Goal: Entertainment & Leisure: Consume media (video, audio)

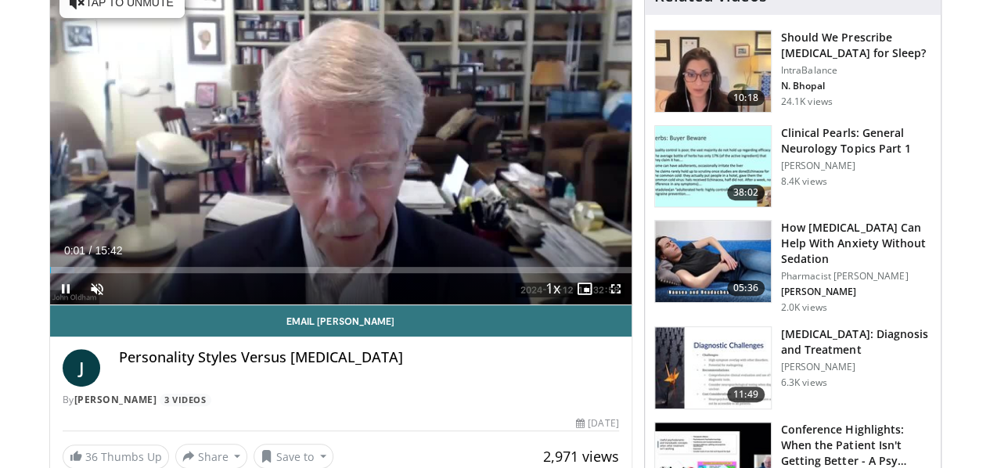
scroll to position [185, 0]
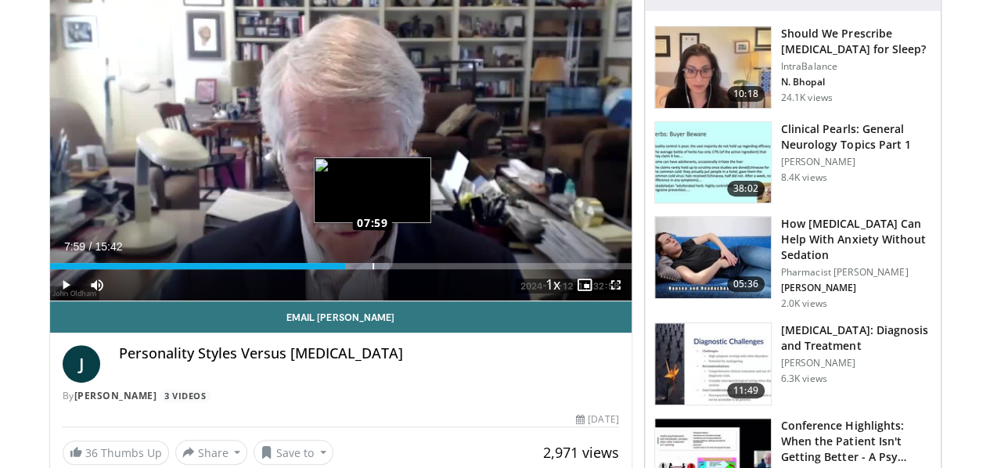
click at [332, 269] on div "Loaded : 58.36% 07:59 07:59" at bounding box center [340, 261] width 581 height 15
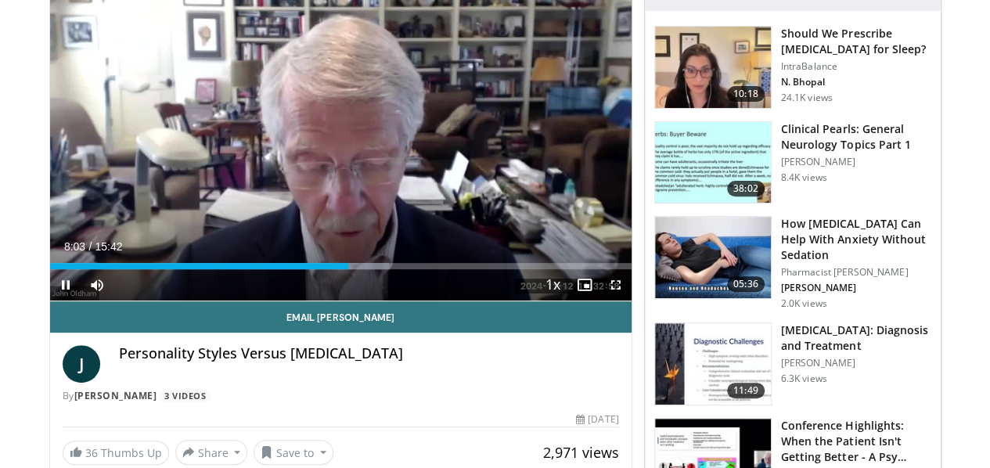
click at [323, 153] on div "10 seconds Tap to unmute" at bounding box center [340, 136] width 581 height 327
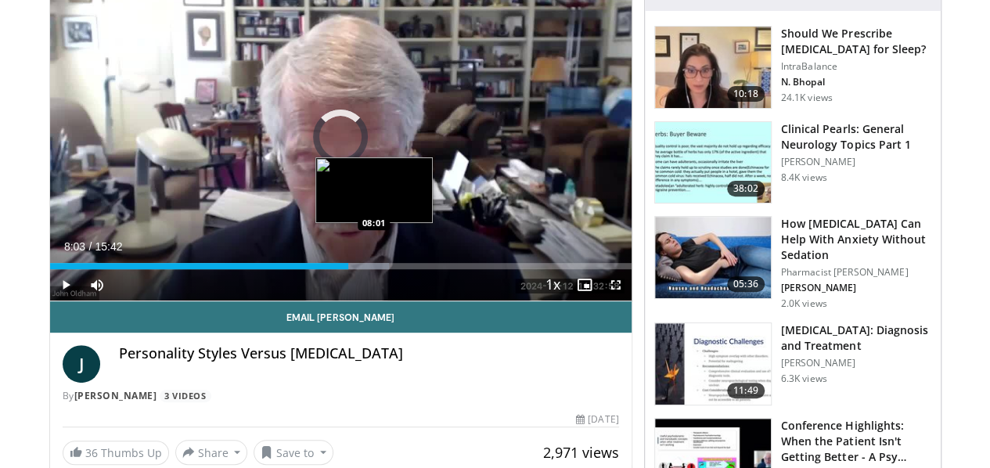
click at [333, 269] on div "Loaded : 58.36% 08:03 08:01" at bounding box center [340, 261] width 581 height 15
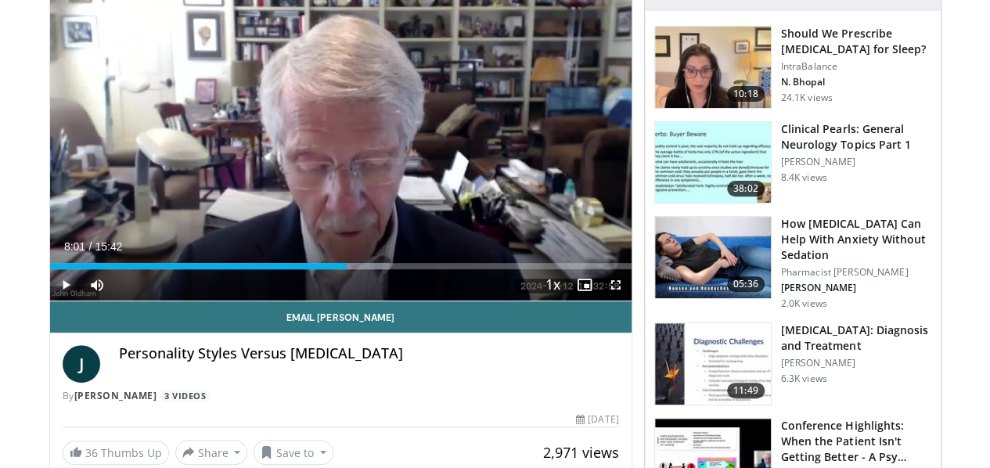
click at [50, 300] on span "Video Player" at bounding box center [65, 284] width 31 height 31
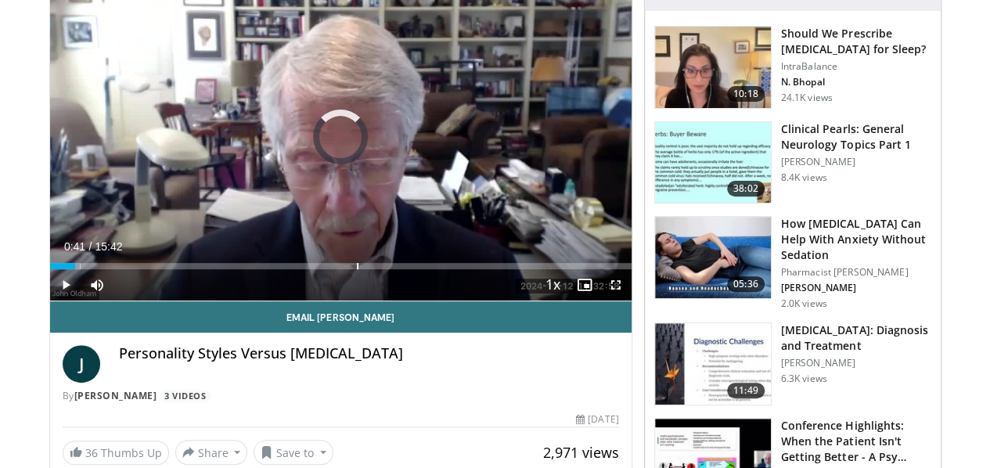
drag, startPoint x: 328, startPoint y: 288, endPoint x: 24, endPoint y: 311, distance: 304.5
click at [50, 300] on div "Current Time 0:41 / Duration 15:42 Play Skip Backward Skip Forward Mute 100% Lo…" at bounding box center [340, 284] width 581 height 31
click at [50, 300] on span "Video Player" at bounding box center [65, 284] width 31 height 31
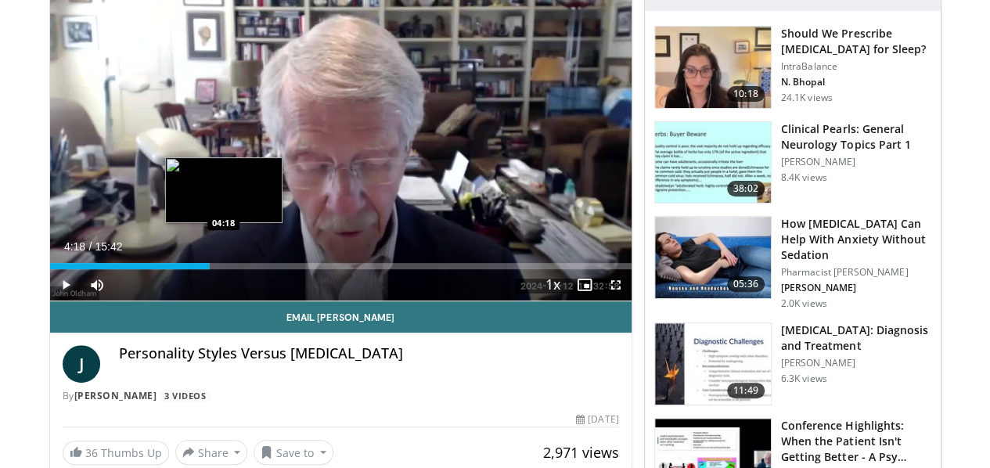
click at [184, 269] on div "Loaded : 27.59% 04:18 04:18" at bounding box center [340, 261] width 581 height 15
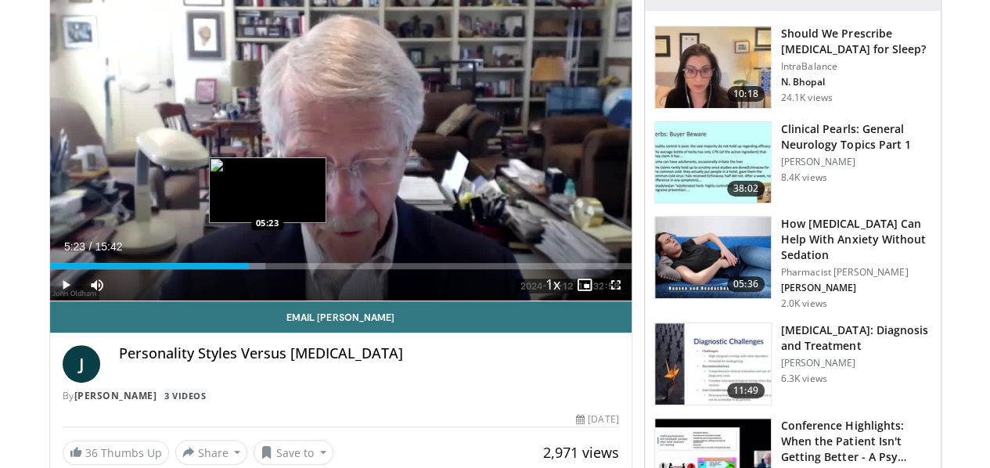
click at [227, 269] on div "Loaded : 37.14% 05:23 05:23" at bounding box center [340, 266] width 581 height 6
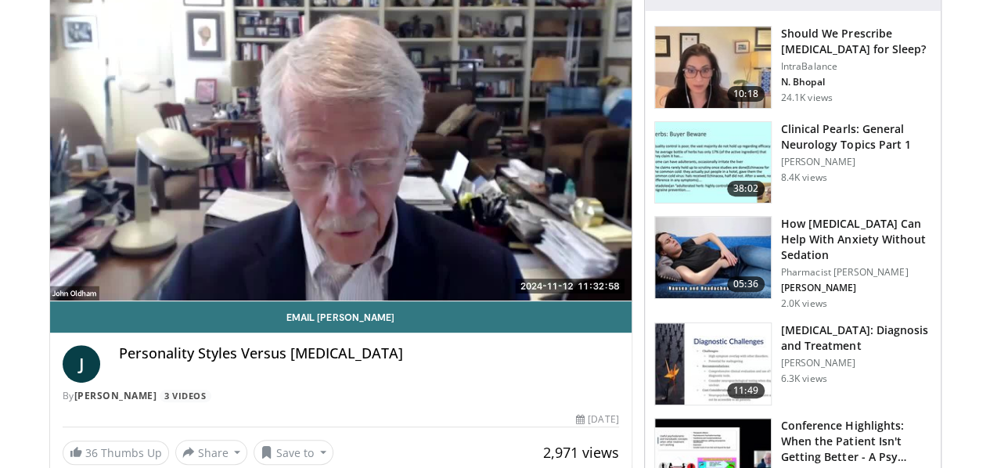
click at [258, 293] on video-js "**********" at bounding box center [340, 137] width 581 height 328
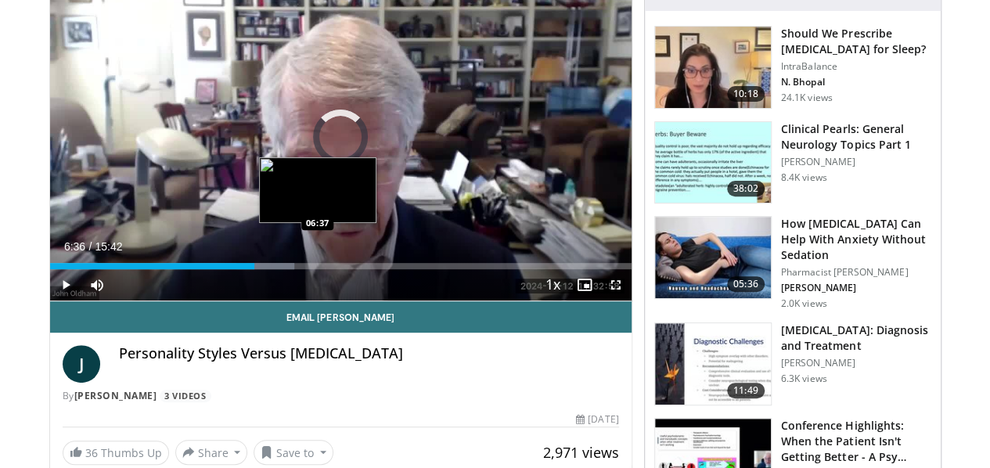
click at [277, 269] on div "Progress Bar" at bounding box center [265, 266] width 59 height 6
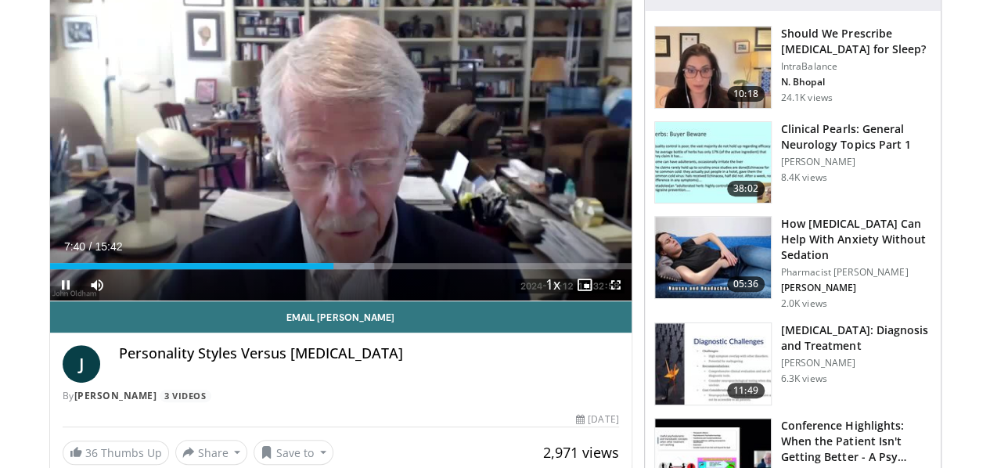
click at [50, 300] on span "Video Player" at bounding box center [65, 284] width 31 height 31
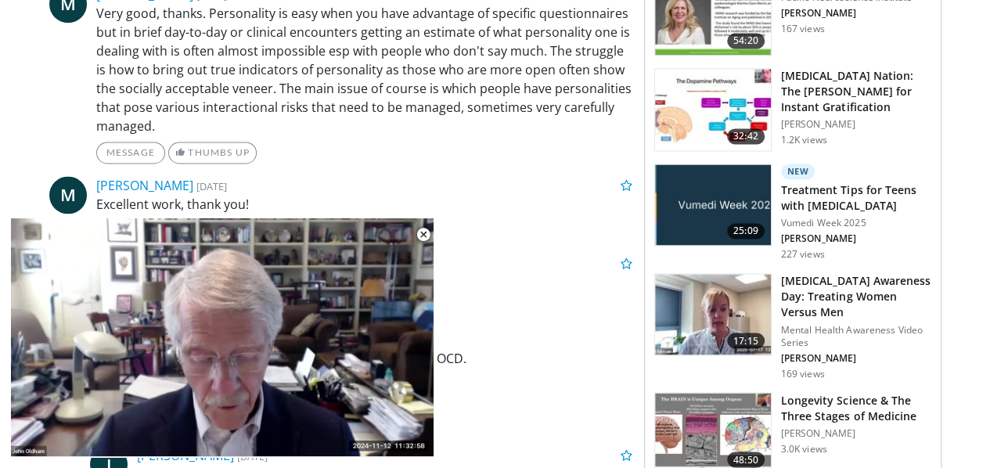
scroll to position [1168, 0]
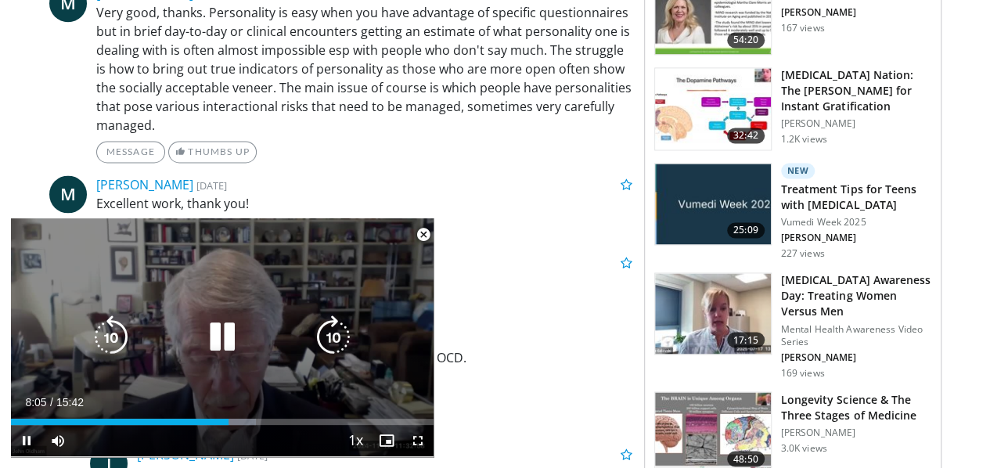
click at [218, 333] on div "10 seconds Tap to unmute" at bounding box center [222, 337] width 423 height 238
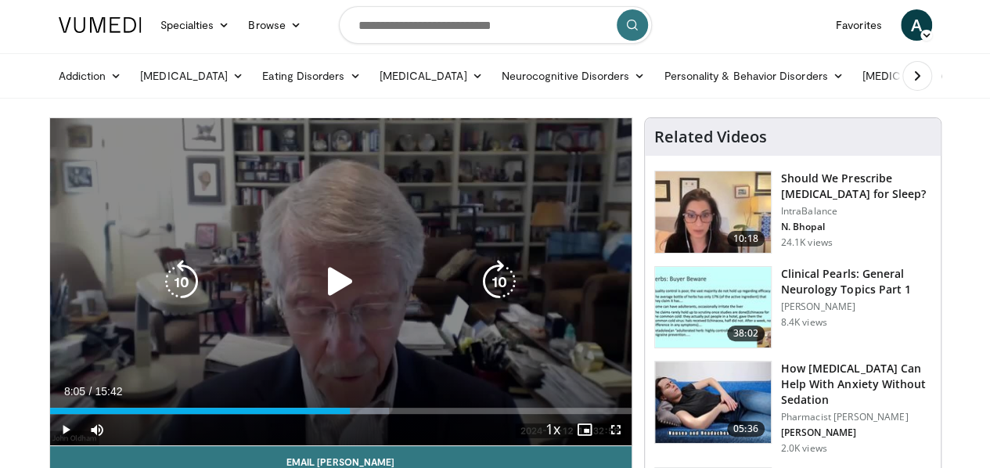
scroll to position [131, 0]
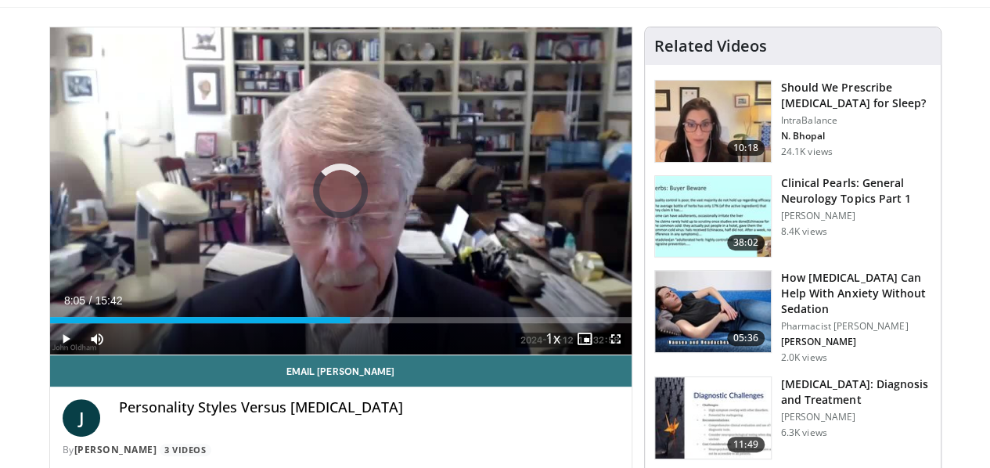
click at [326, 323] on div "07:50" at bounding box center [200, 320] width 300 height 6
click at [50, 354] on span "Video Player" at bounding box center [65, 338] width 31 height 31
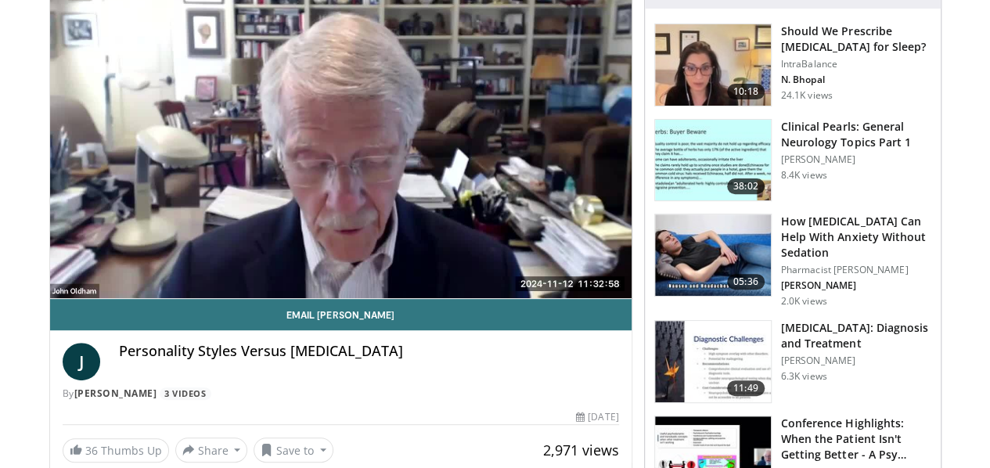
scroll to position [192, 0]
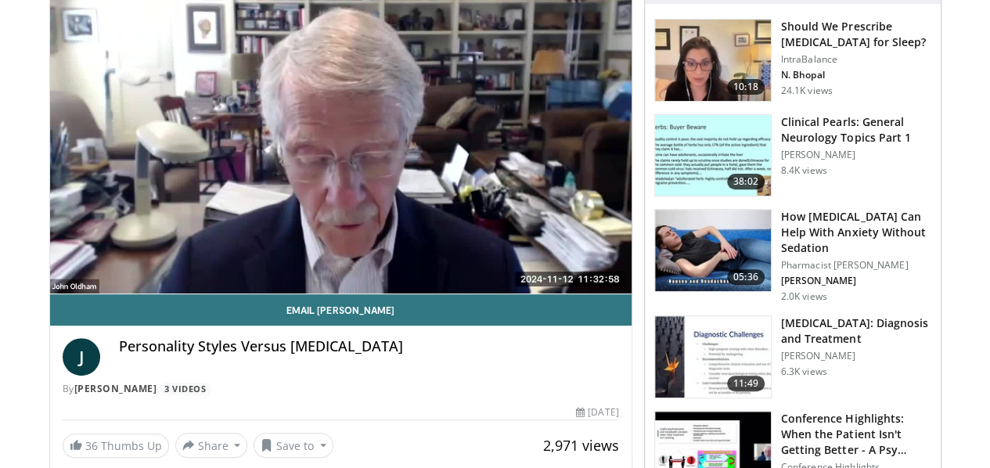
click at [721, 337] on img at bounding box center [713, 356] width 116 height 81
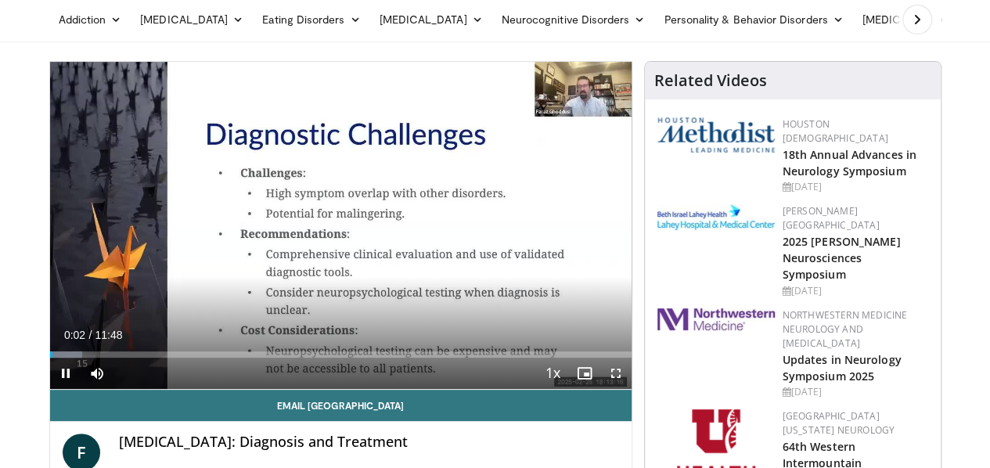
scroll to position [96, 0]
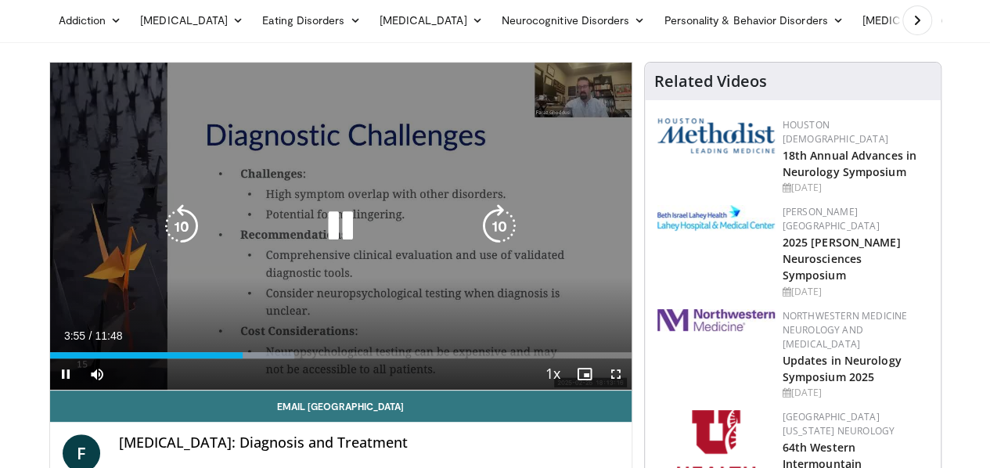
click at [325, 234] on icon "Video Player" at bounding box center [340, 226] width 44 height 44
